Goal: Navigation & Orientation: Find specific page/section

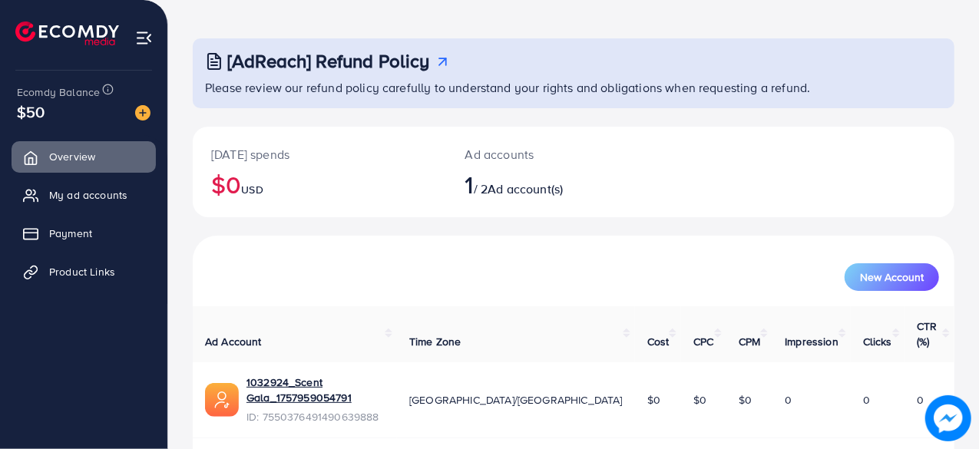
scroll to position [78, 0]
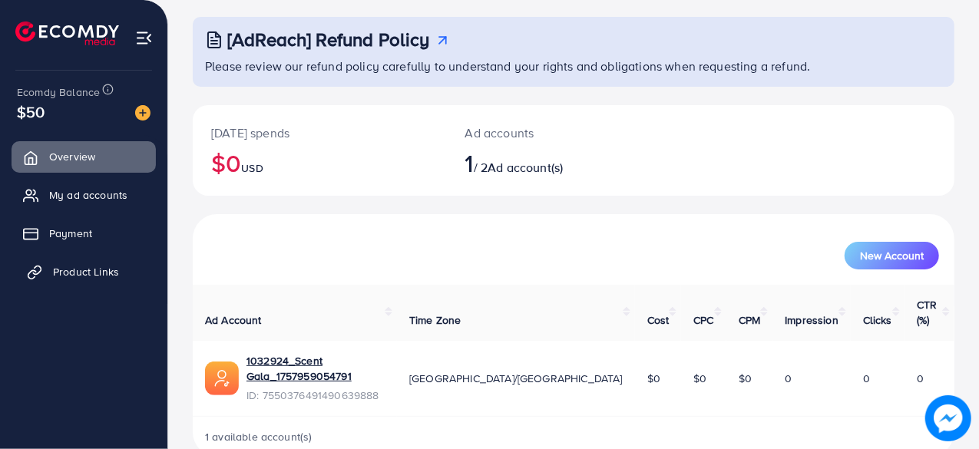
click at [100, 274] on span "Product Links" at bounding box center [86, 271] width 66 height 15
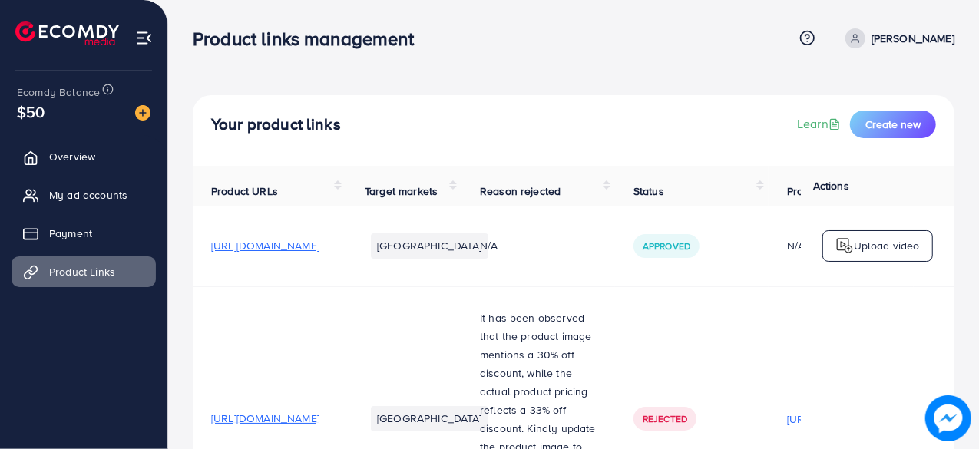
click at [739, 26] on div "Product links management Help Center Contact Support Term and policy About Us z…" at bounding box center [573, 38] width 761 height 41
